Goal: Information Seeking & Learning: Learn about a topic

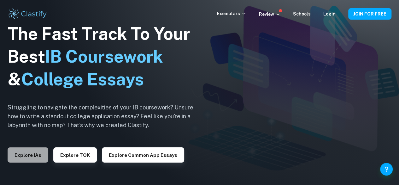
click at [30, 150] on button "Explore IAs" at bounding box center [28, 154] width 41 height 15
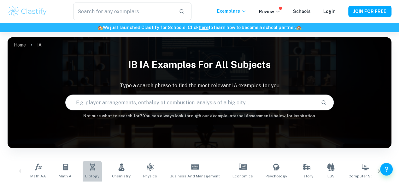
click at [89, 167] on icon at bounding box center [93, 167] width 8 height 8
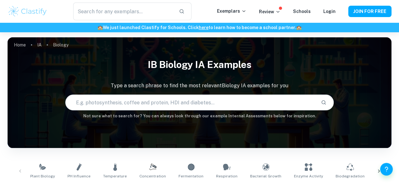
scroll to position [21, 0]
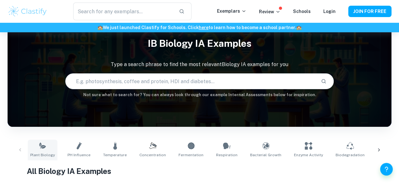
click at [40, 152] on span "Plant Biology" at bounding box center [42, 155] width 25 height 6
type input "Plant Biology"
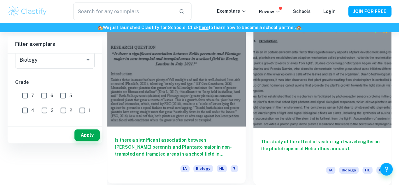
scroll to position [136, 0]
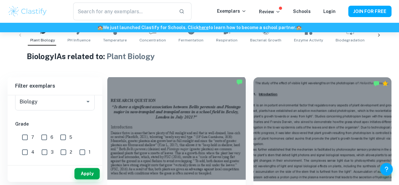
click at [165, 138] on div at bounding box center [176, 127] width 139 height 104
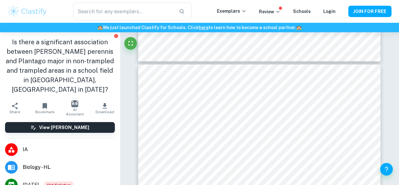
scroll to position [1070, 0]
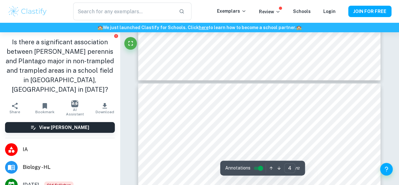
type input "3"
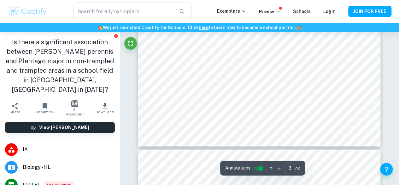
scroll to position [1003, 0]
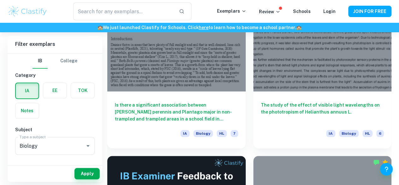
scroll to position [288, 0]
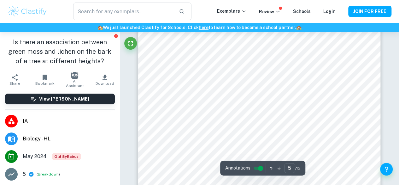
scroll to position [1649, 0]
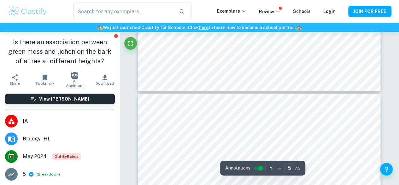
type input "6"
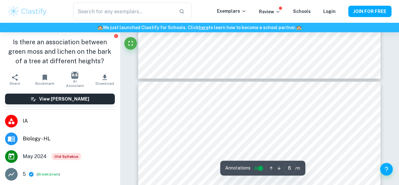
scroll to position [1801, 0]
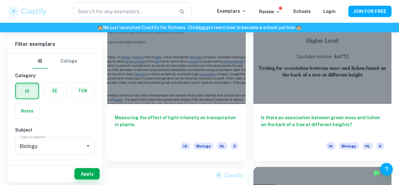
scroll to position [561, 0]
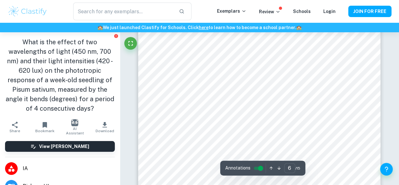
scroll to position [1970, 0]
type input "4"
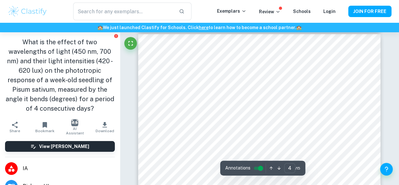
scroll to position [1119, 0]
